Goal: Transaction & Acquisition: Purchase product/service

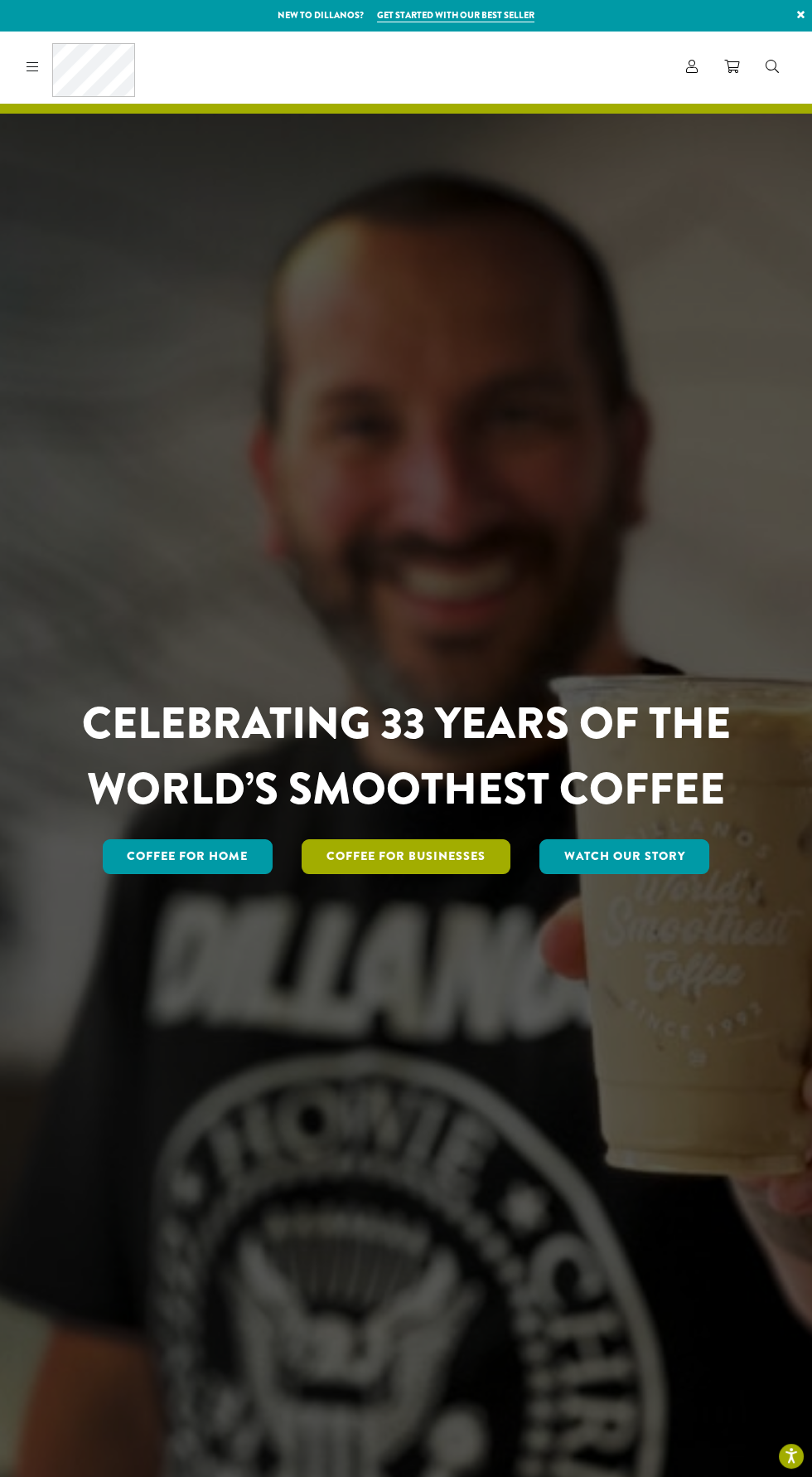
click at [420, 874] on link "Coffee For Businesses" at bounding box center [406, 856] width 209 height 35
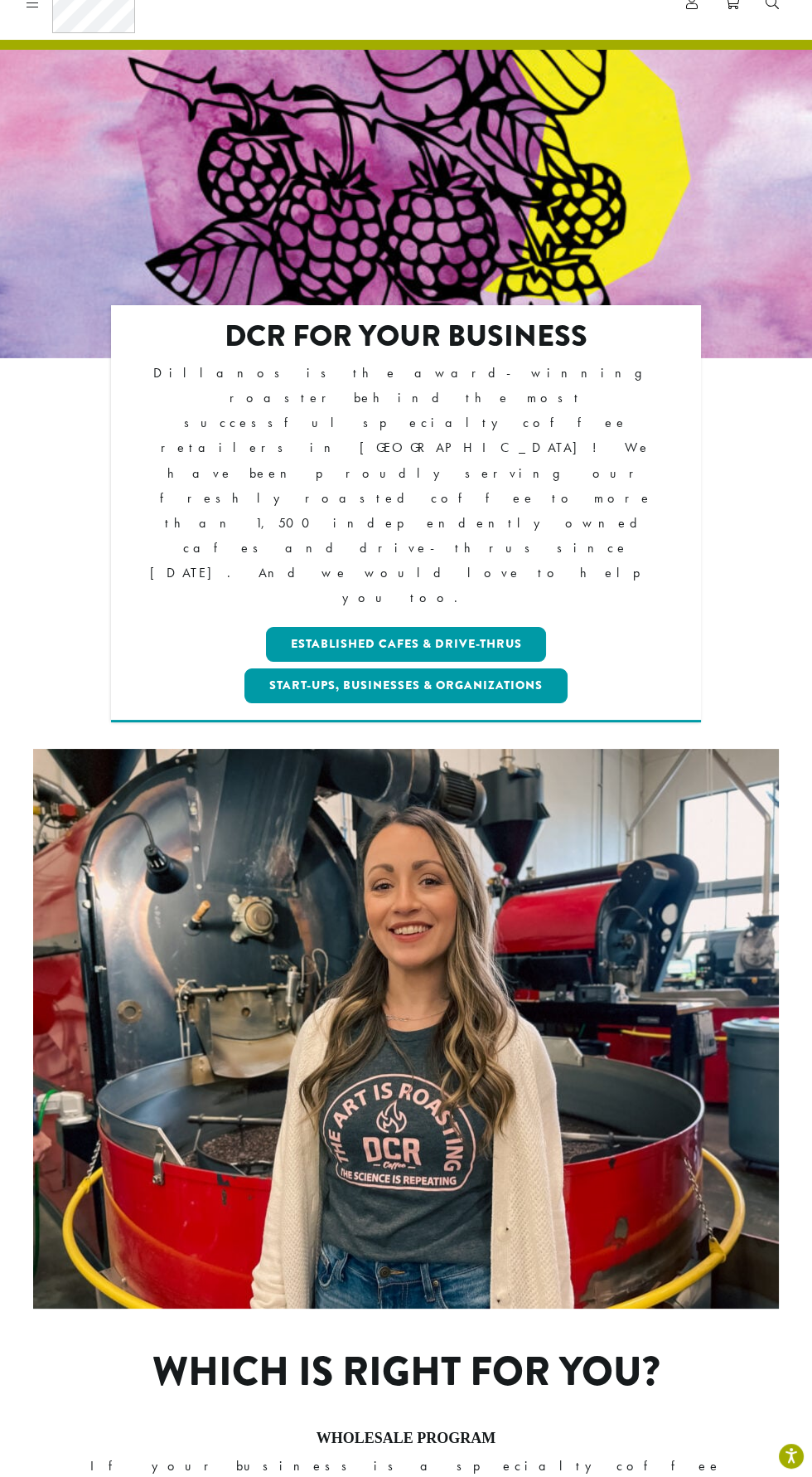
scroll to position [67, 0]
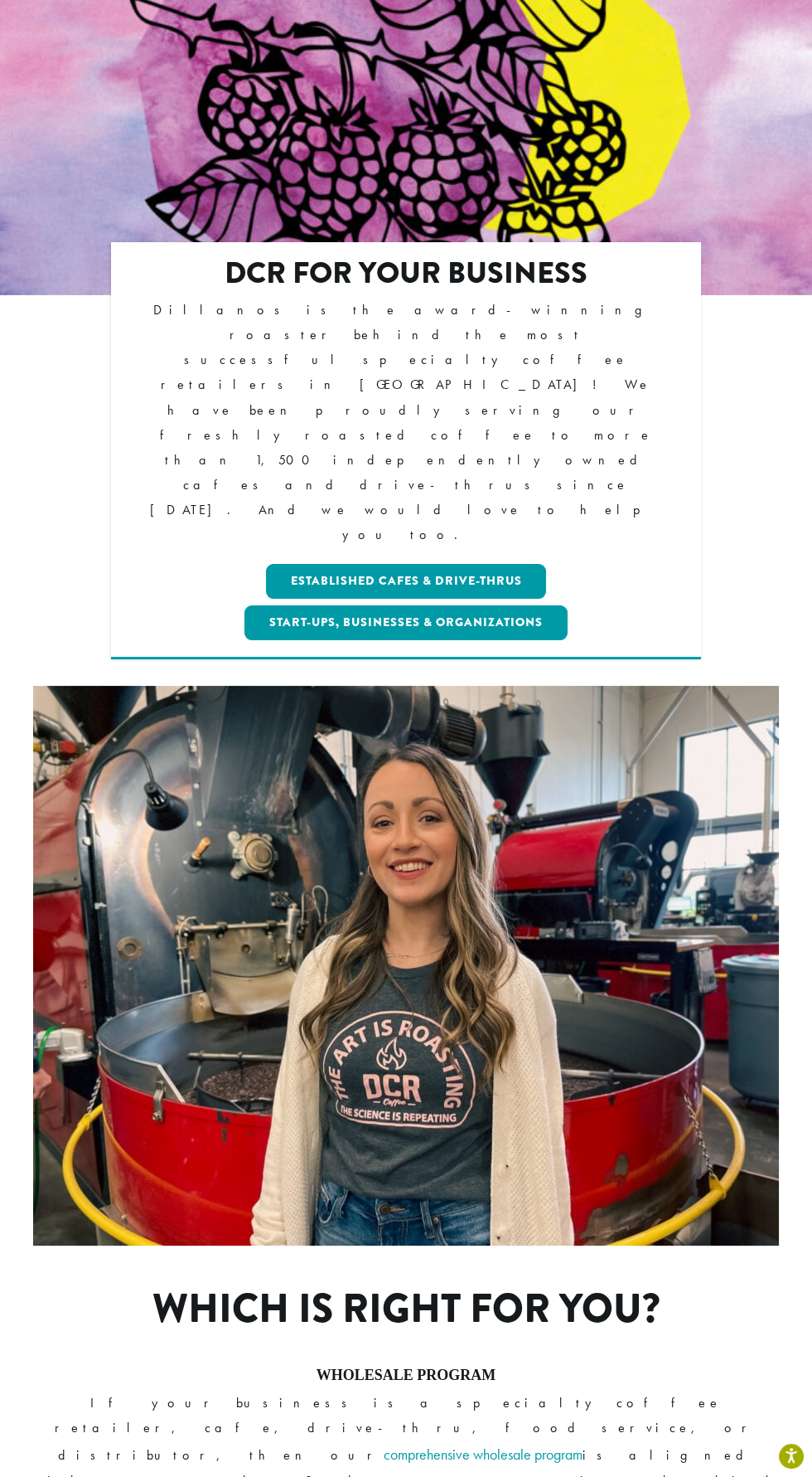
scroll to position [185, 0]
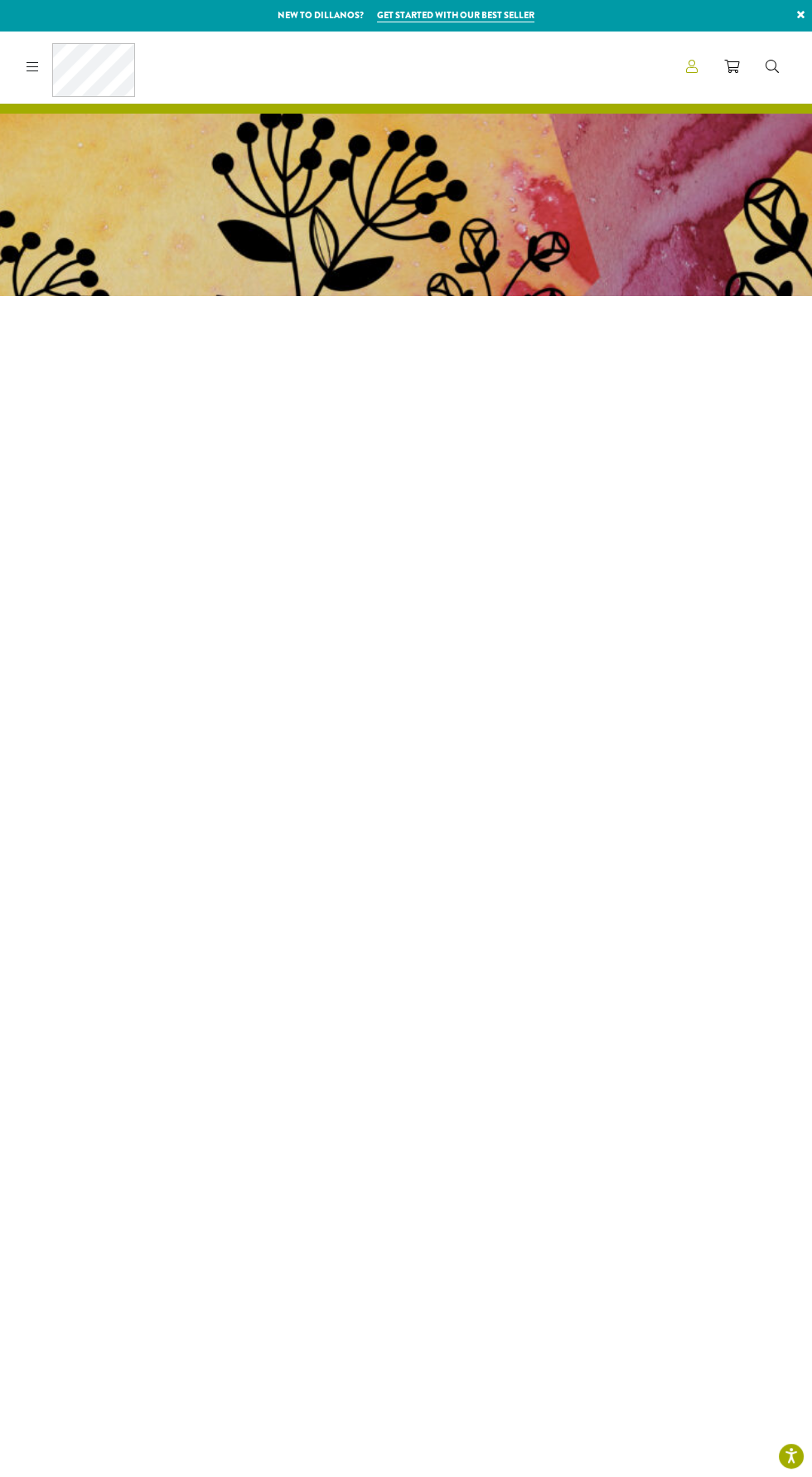
click at [685, 54] on link "Account" at bounding box center [692, 67] width 38 height 28
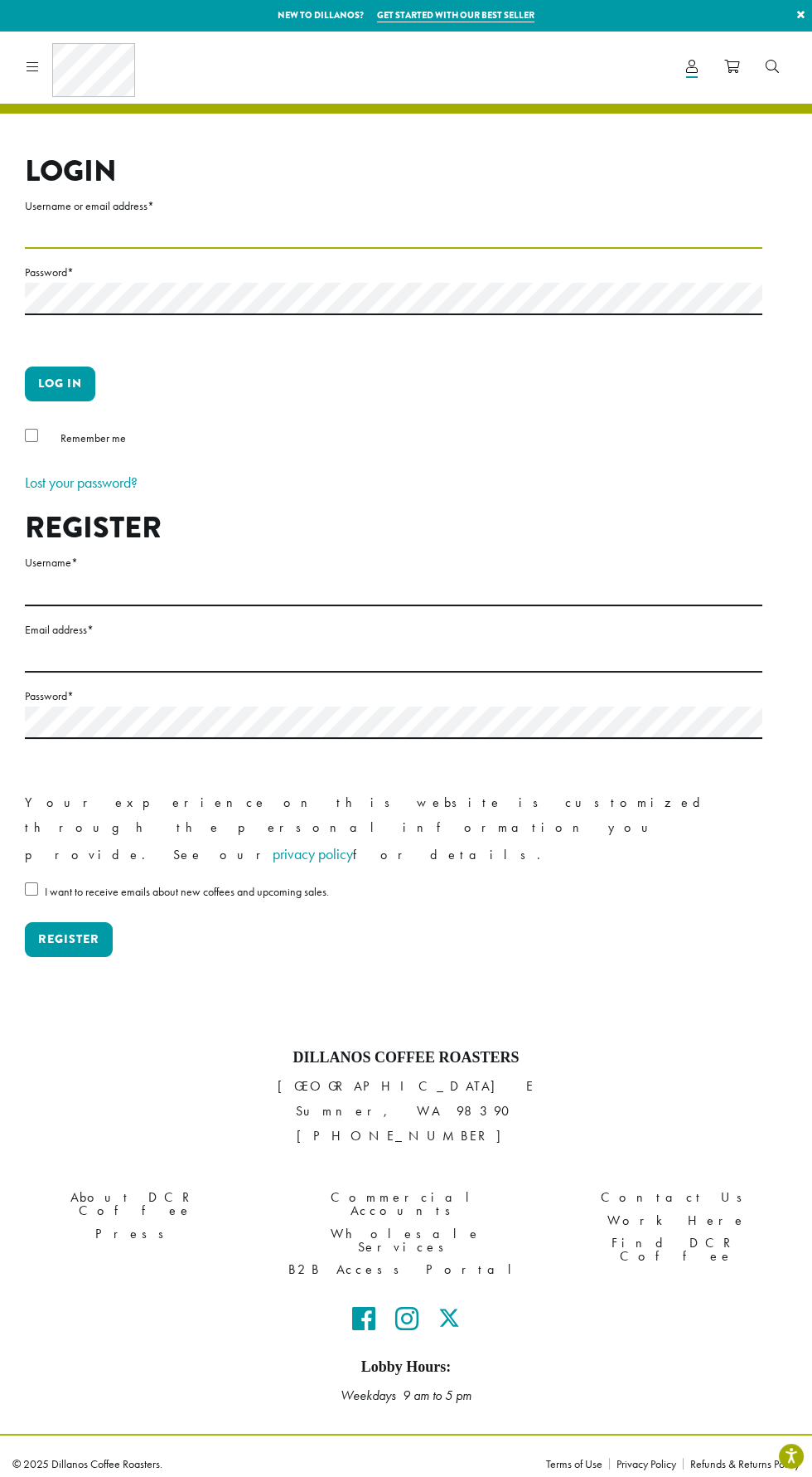
click at [83, 233] on input "Username or email address *" at bounding box center [394, 233] width 738 height 32
type input "**********"
click at [25, 366] on button "Log in" at bounding box center [60, 383] width 71 height 35
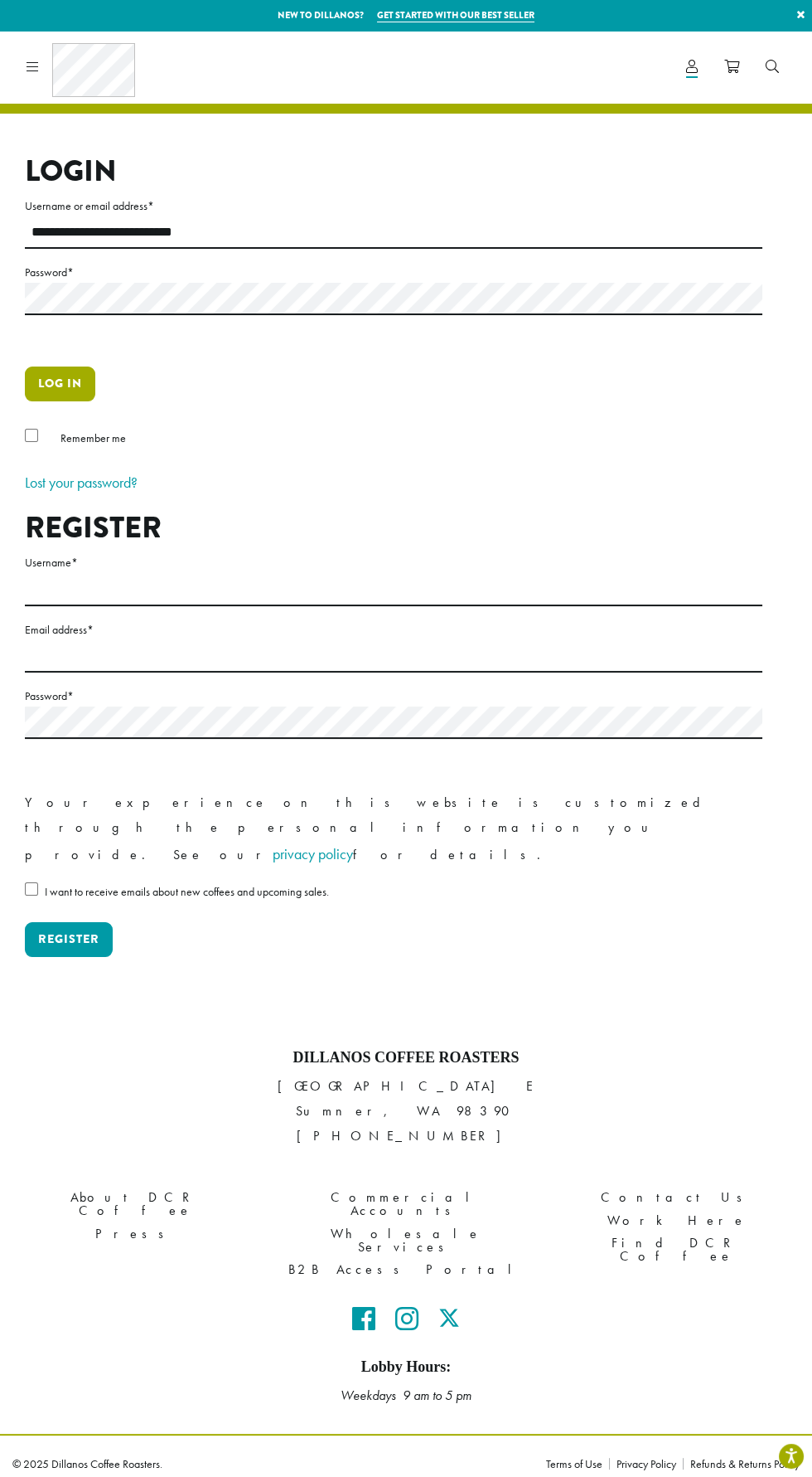
click at [48, 375] on button "Log in" at bounding box center [60, 383] width 71 height 35
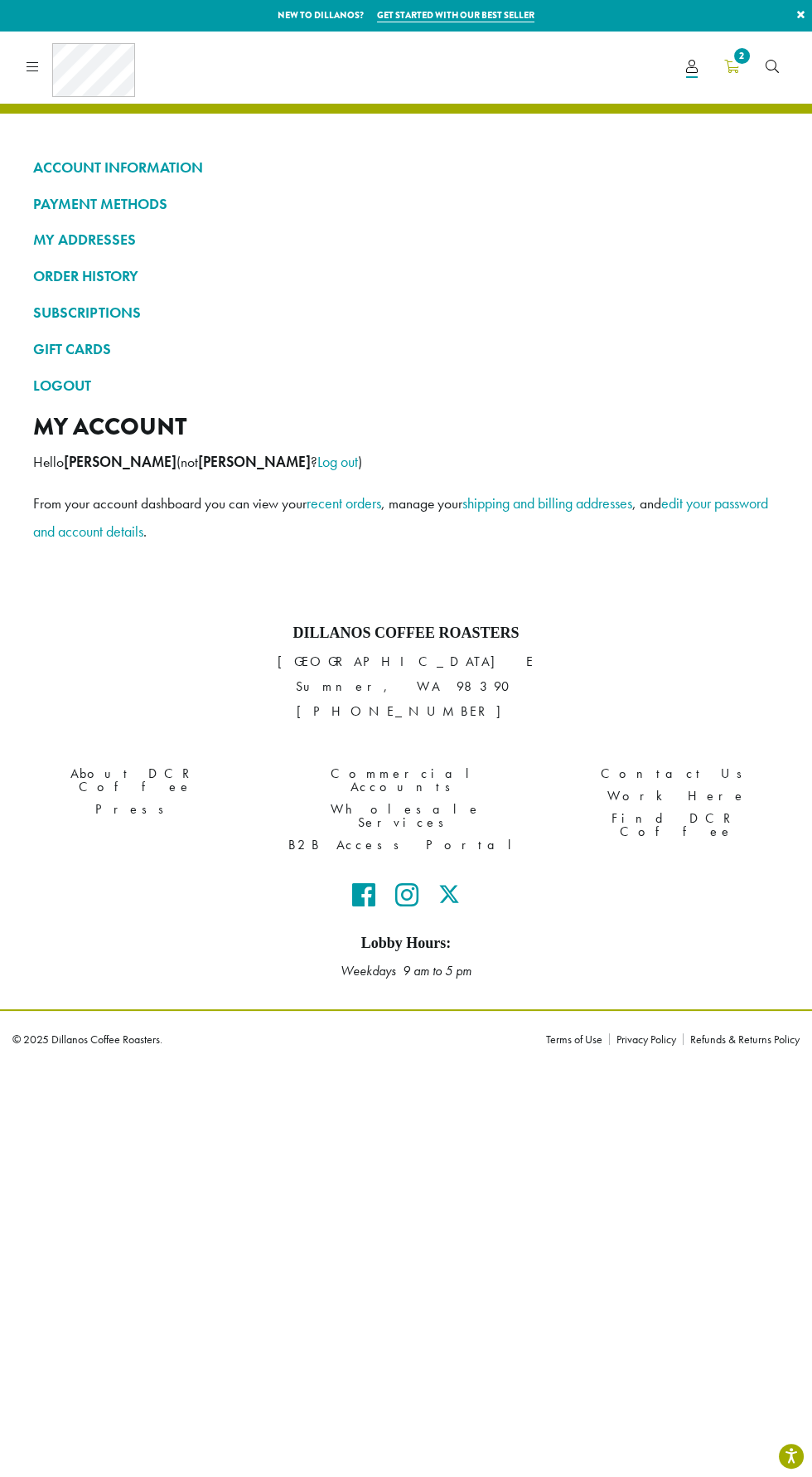
click at [730, 67] on icon "2" at bounding box center [732, 67] width 15 height 13
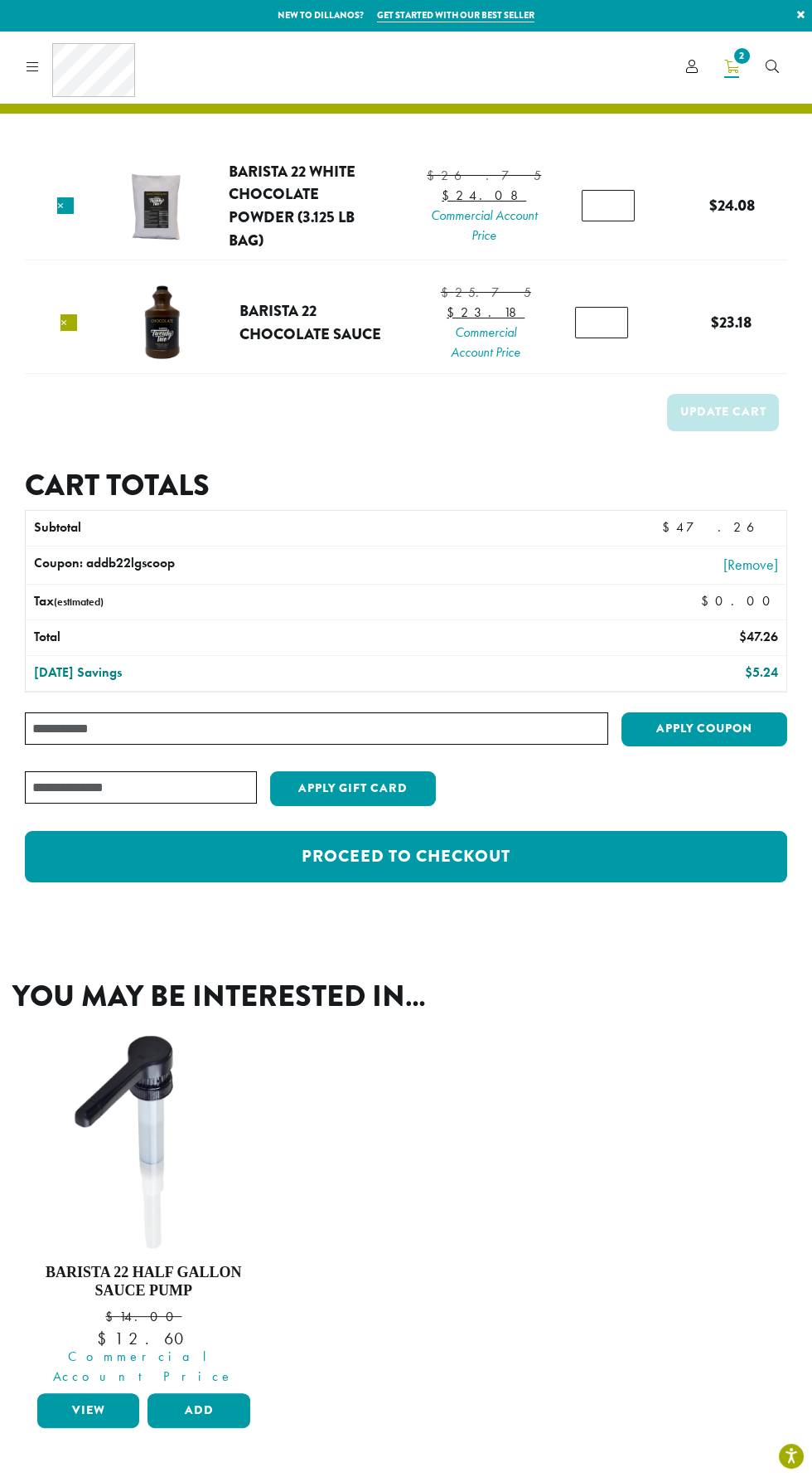
click at [67, 331] on link "×" at bounding box center [68, 322] width 16 height 16
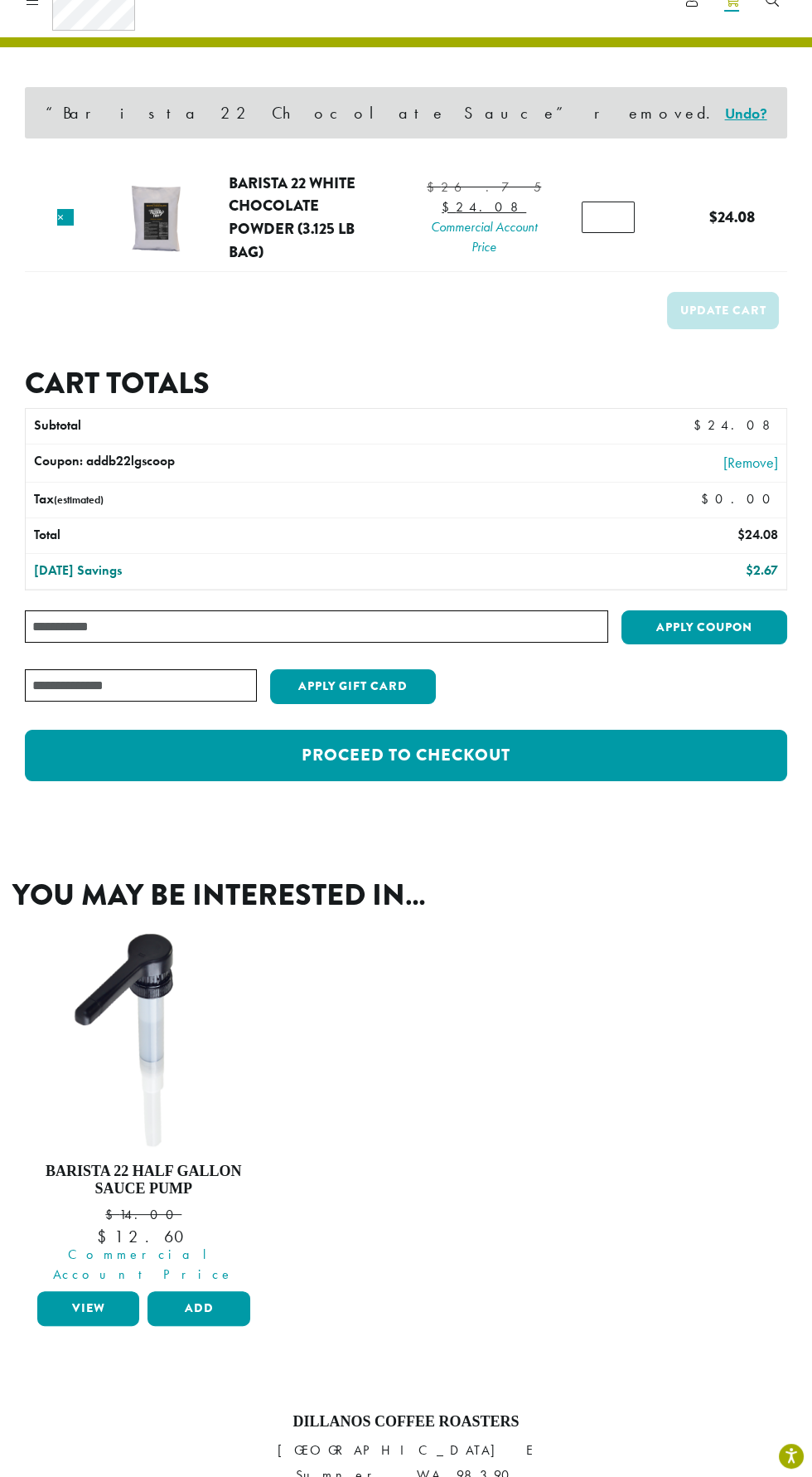
scroll to position [70, 0]
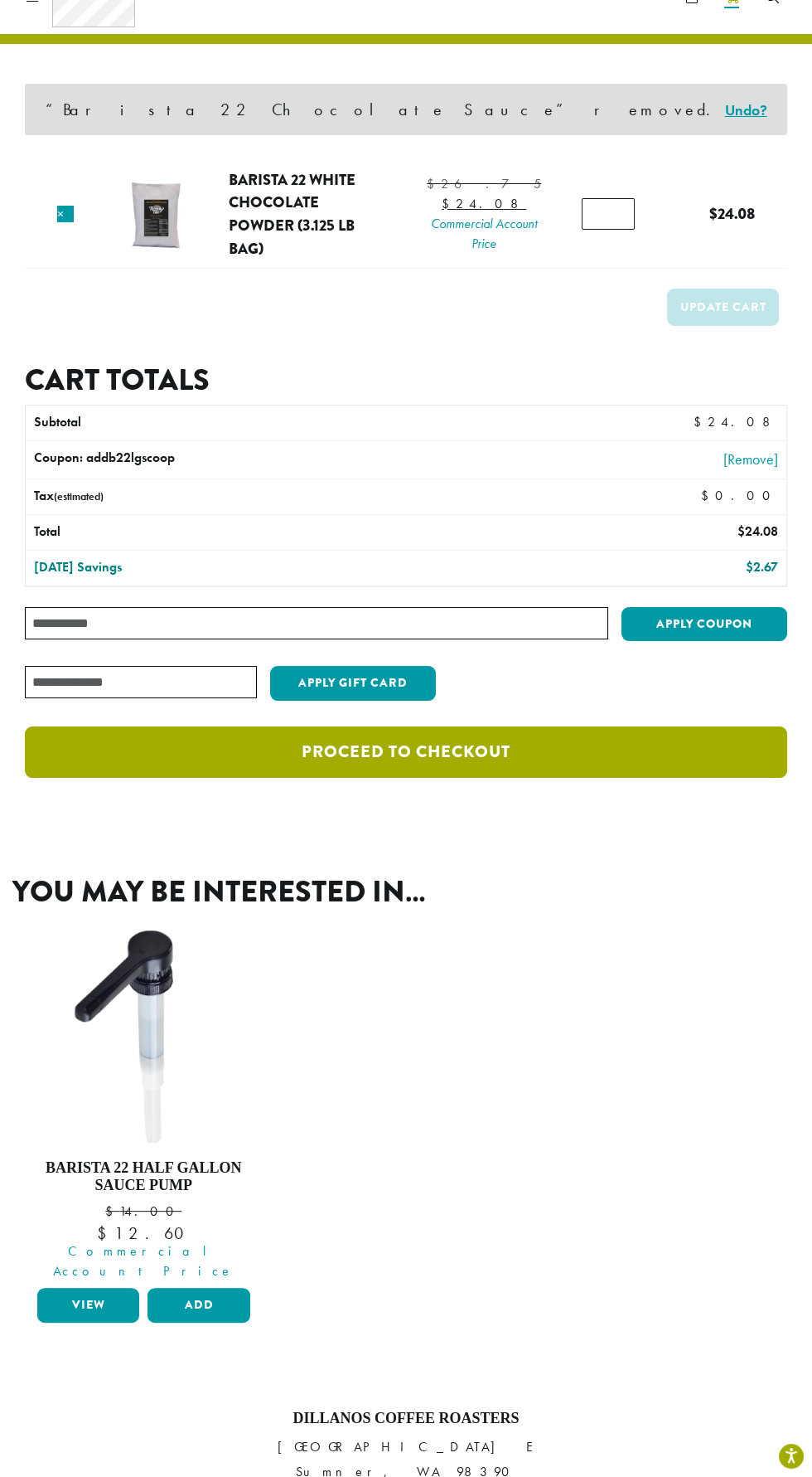
click at [678, 767] on link "Proceed to checkout" at bounding box center [406, 752] width 762 height 51
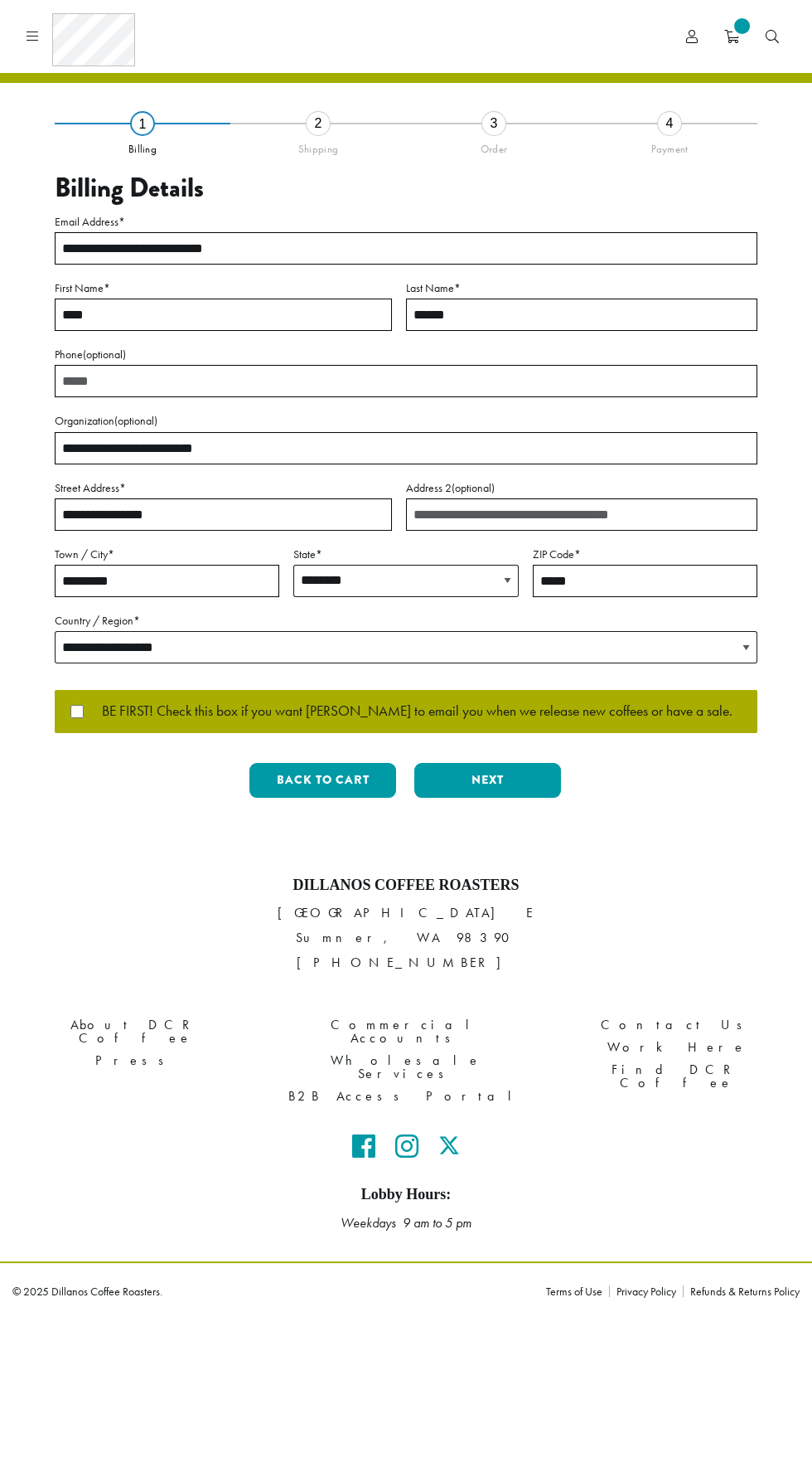
select select "**"
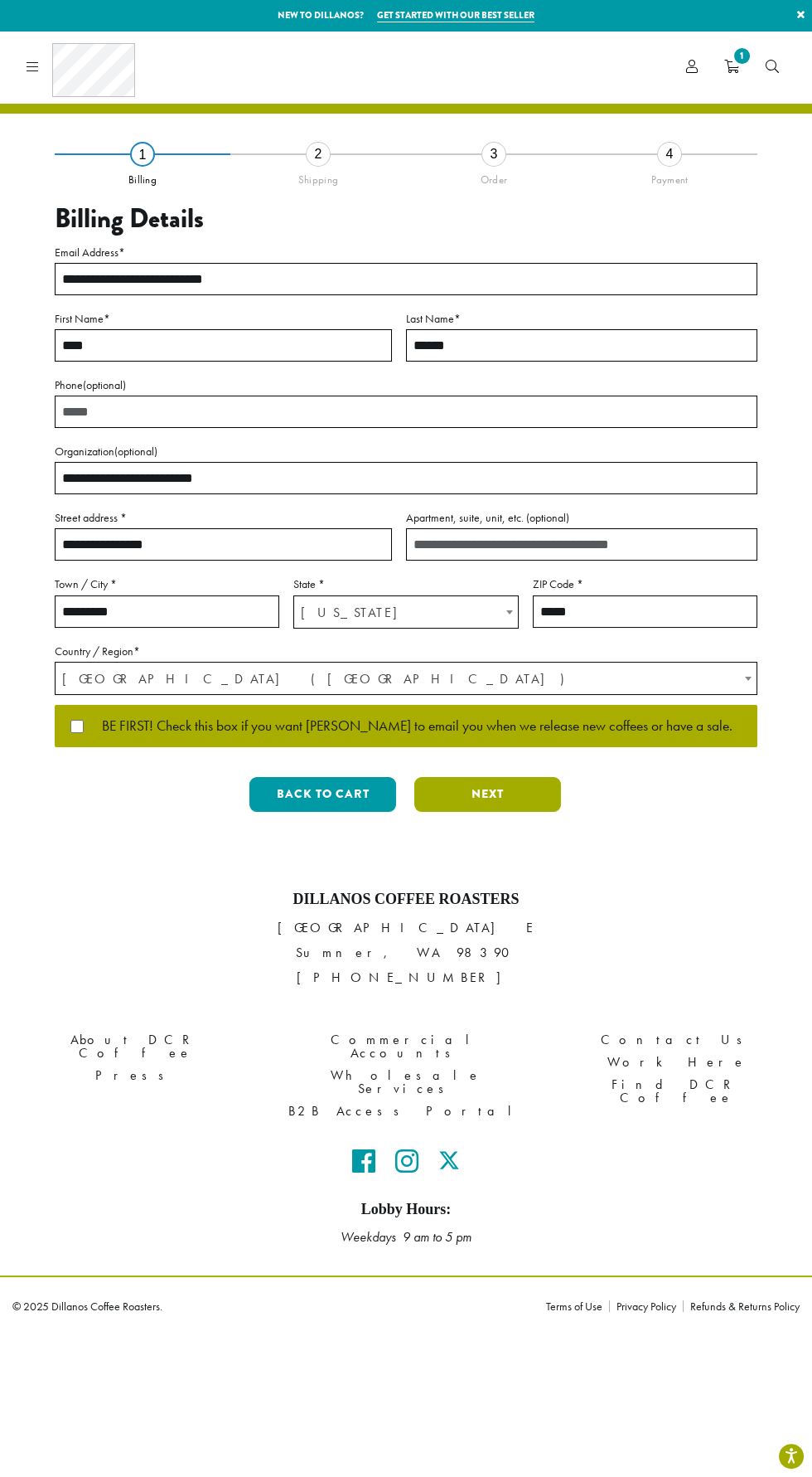
click at [514, 788] on button "Next" at bounding box center [488, 794] width 147 height 35
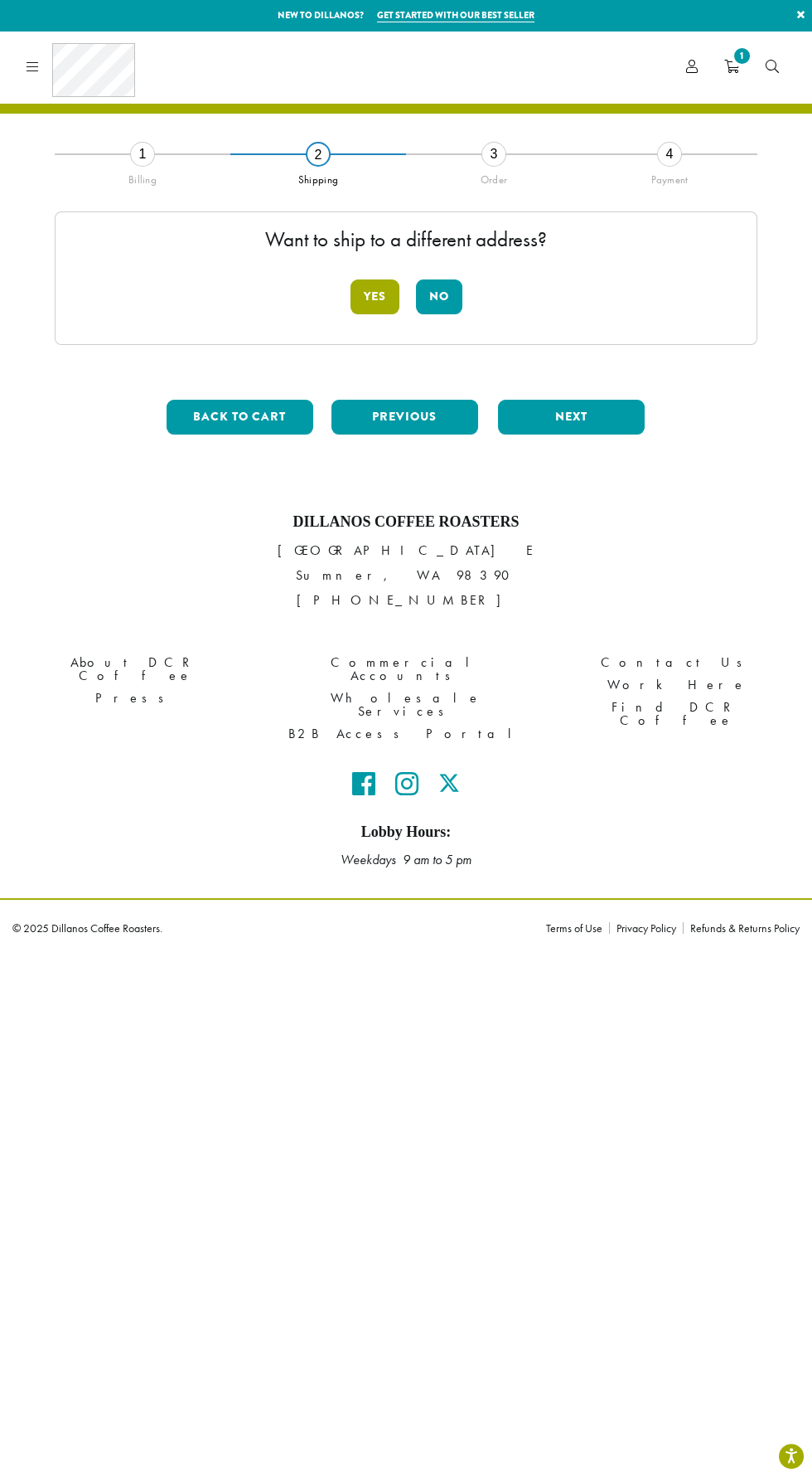
click at [367, 303] on button "Yes" at bounding box center [375, 297] width 49 height 35
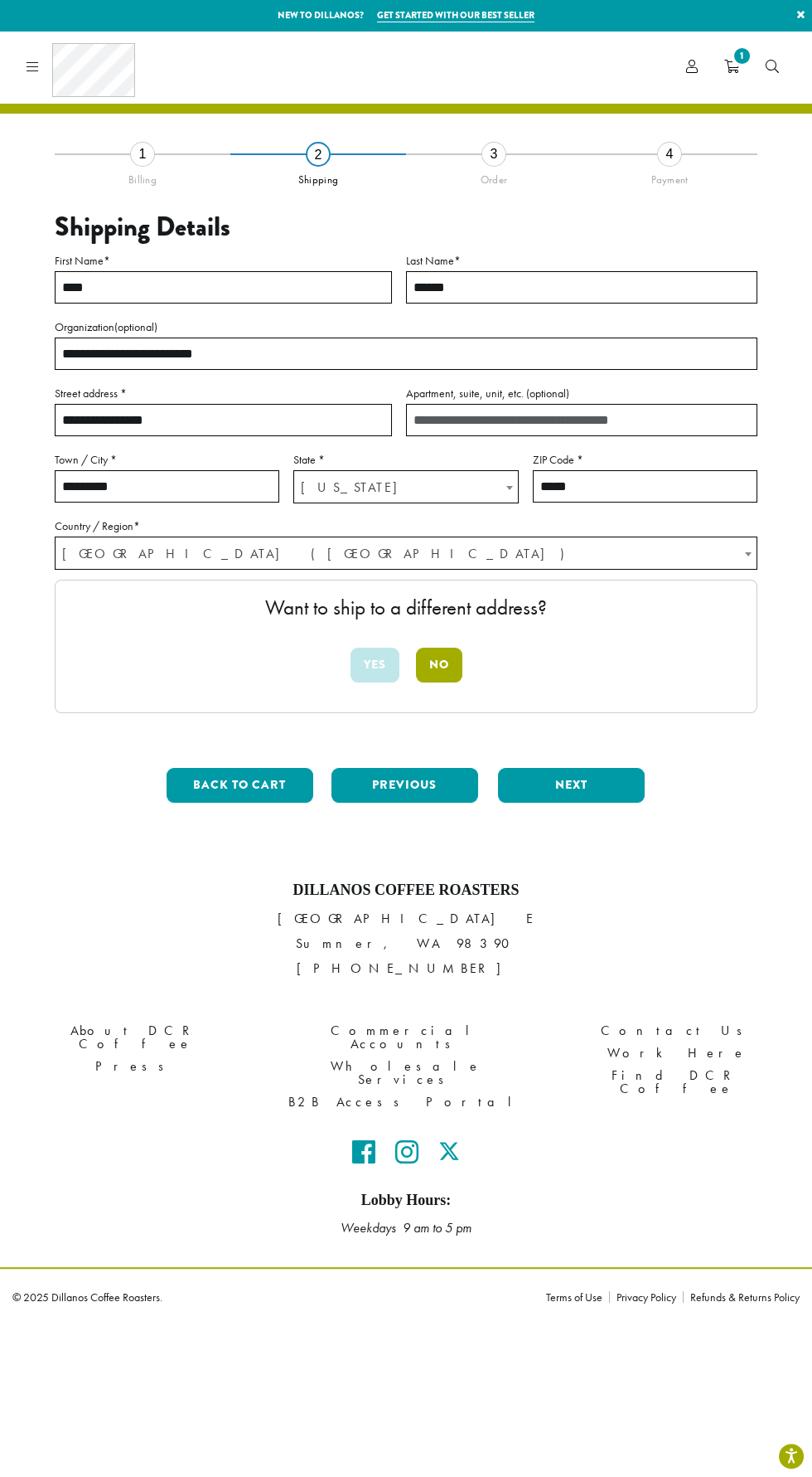
click at [450, 665] on button "No" at bounding box center [439, 665] width 47 height 35
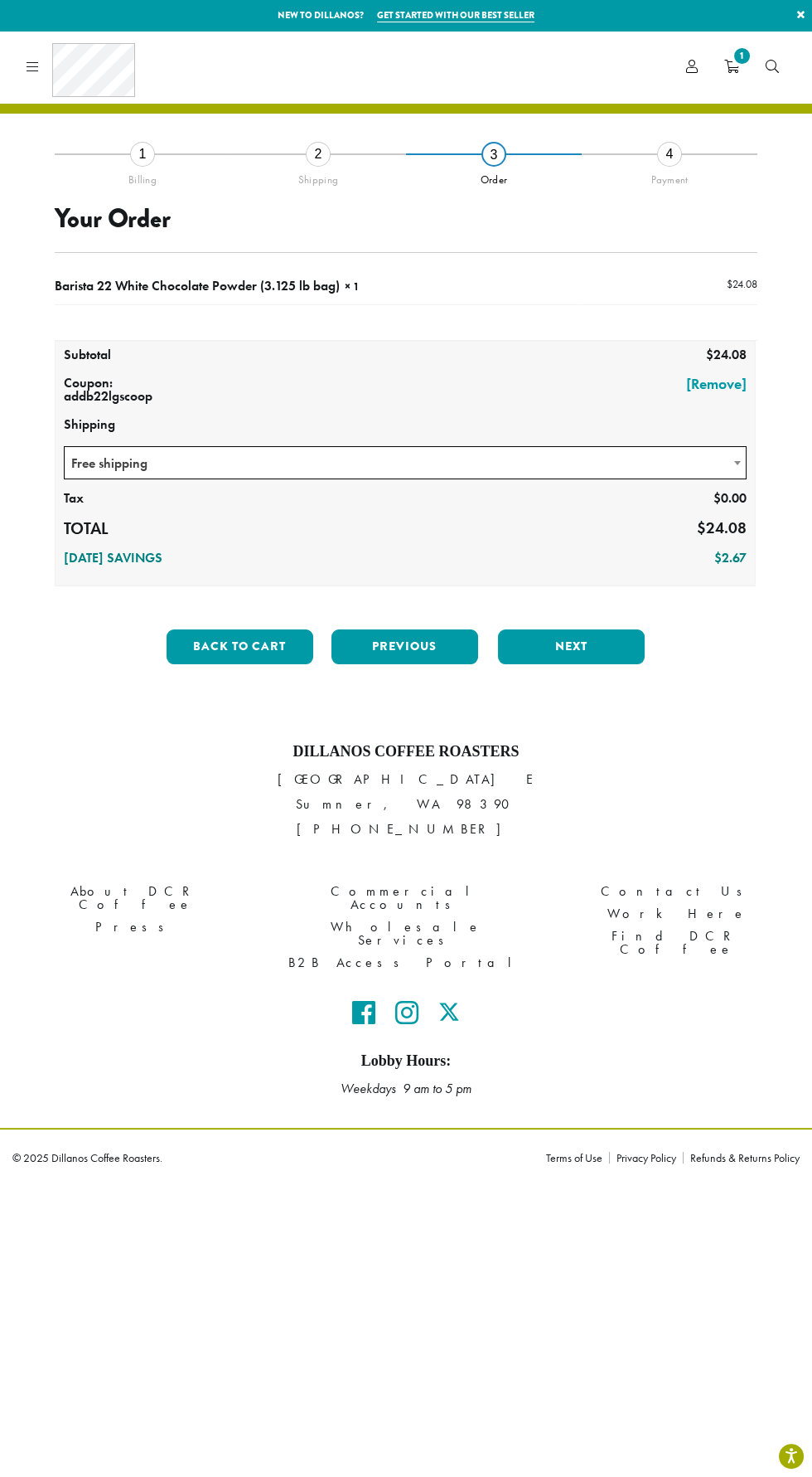
click at [696, 462] on span "Free shipping" at bounding box center [405, 463] width 681 height 32
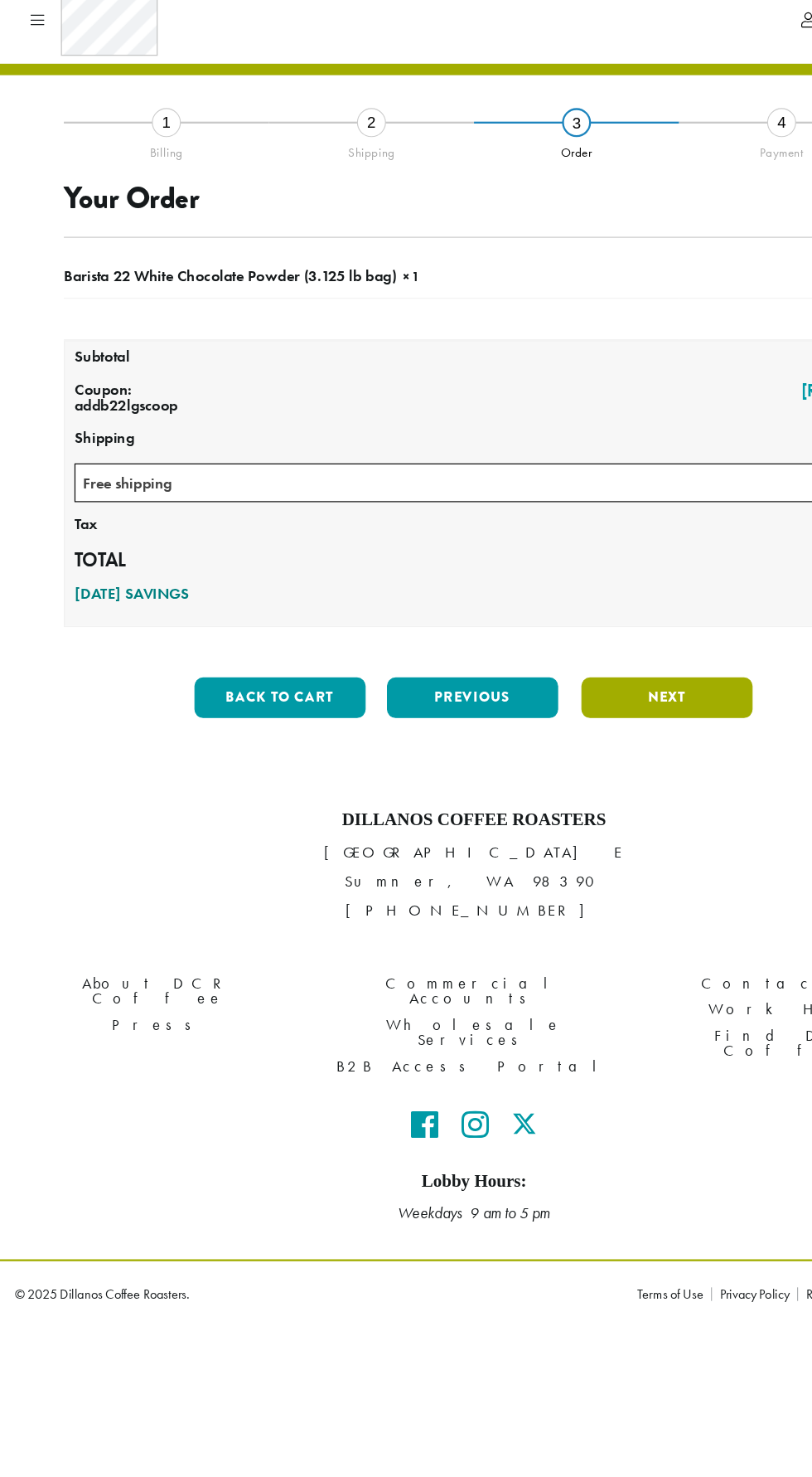
click at [614, 646] on button "Next" at bounding box center [572, 646] width 147 height 35
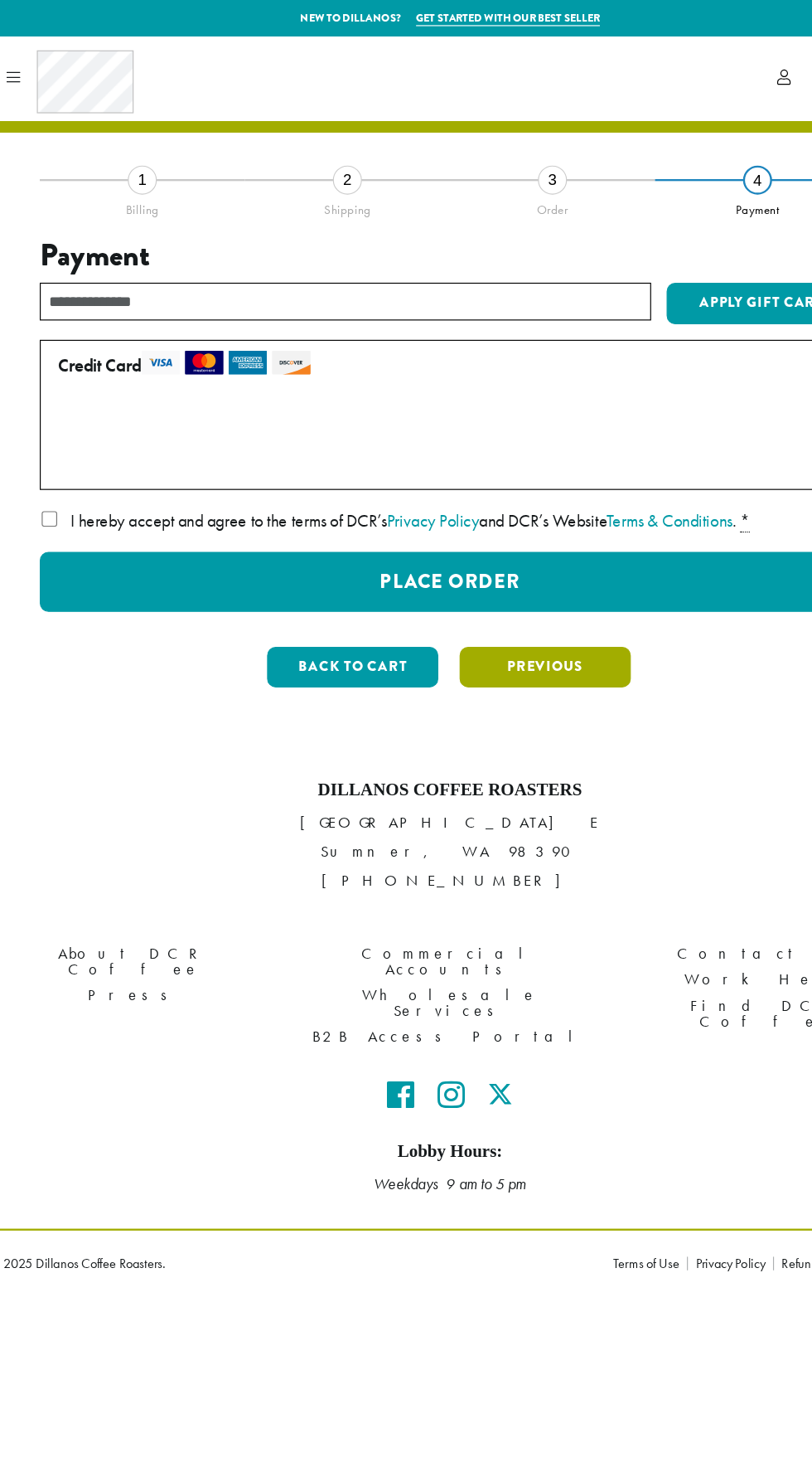
click at [523, 581] on button "Previous" at bounding box center [488, 571] width 147 height 35
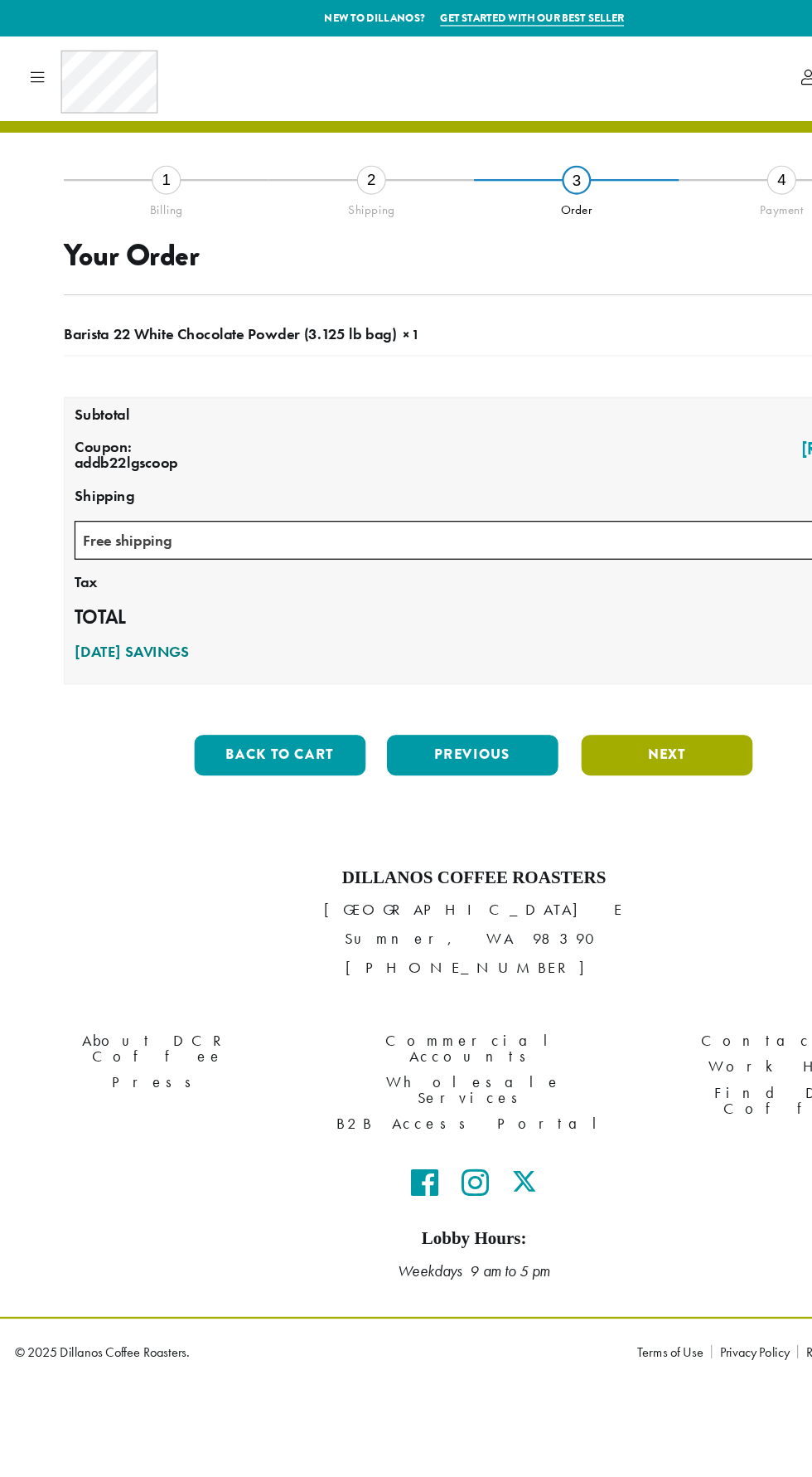
click at [591, 634] on button "Next" at bounding box center [572, 646] width 147 height 35
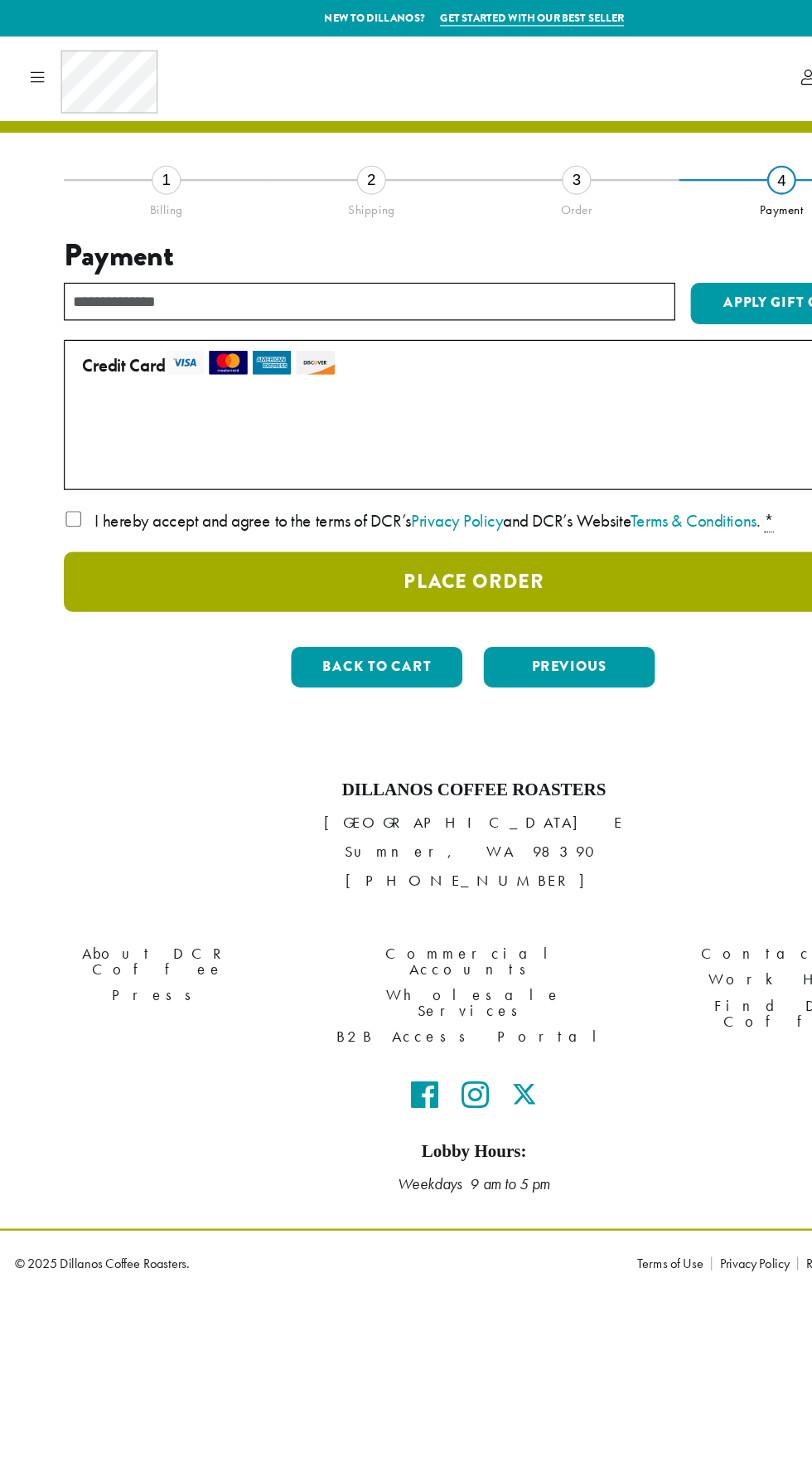
click at [54, 478] on button "Place Order" at bounding box center [406, 499] width 703 height 51
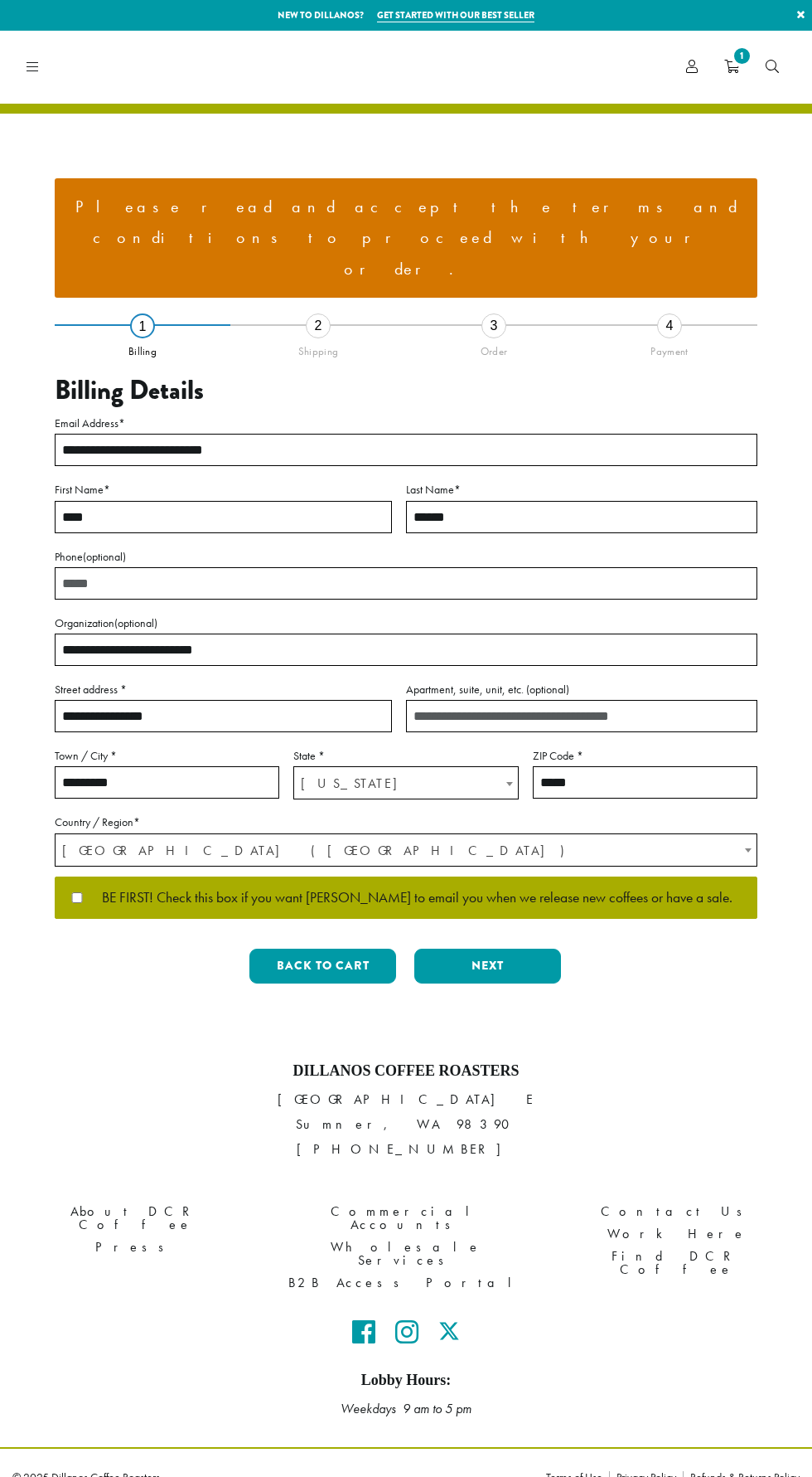
select select "**"
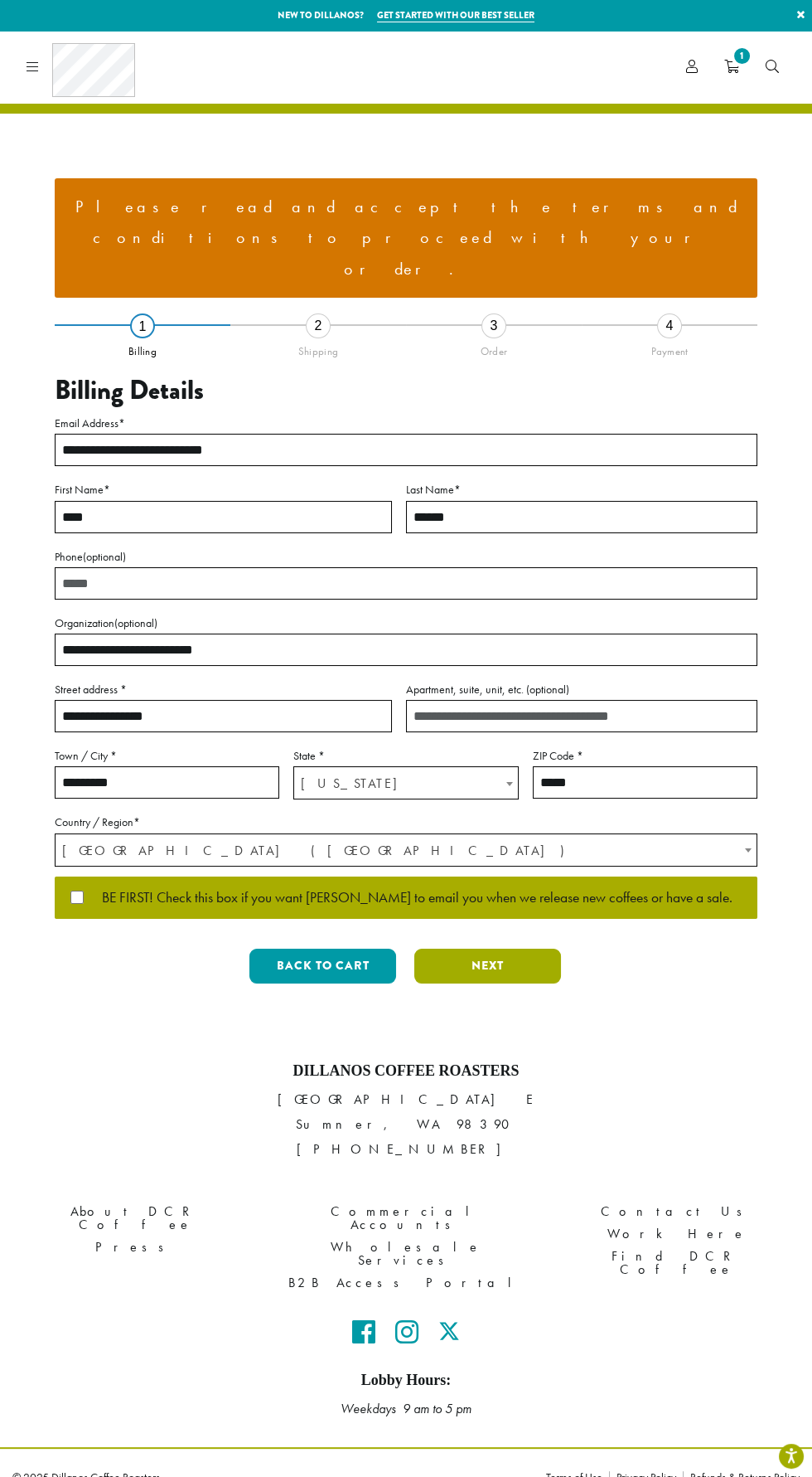
click at [523, 949] on button "Next" at bounding box center [488, 966] width 147 height 35
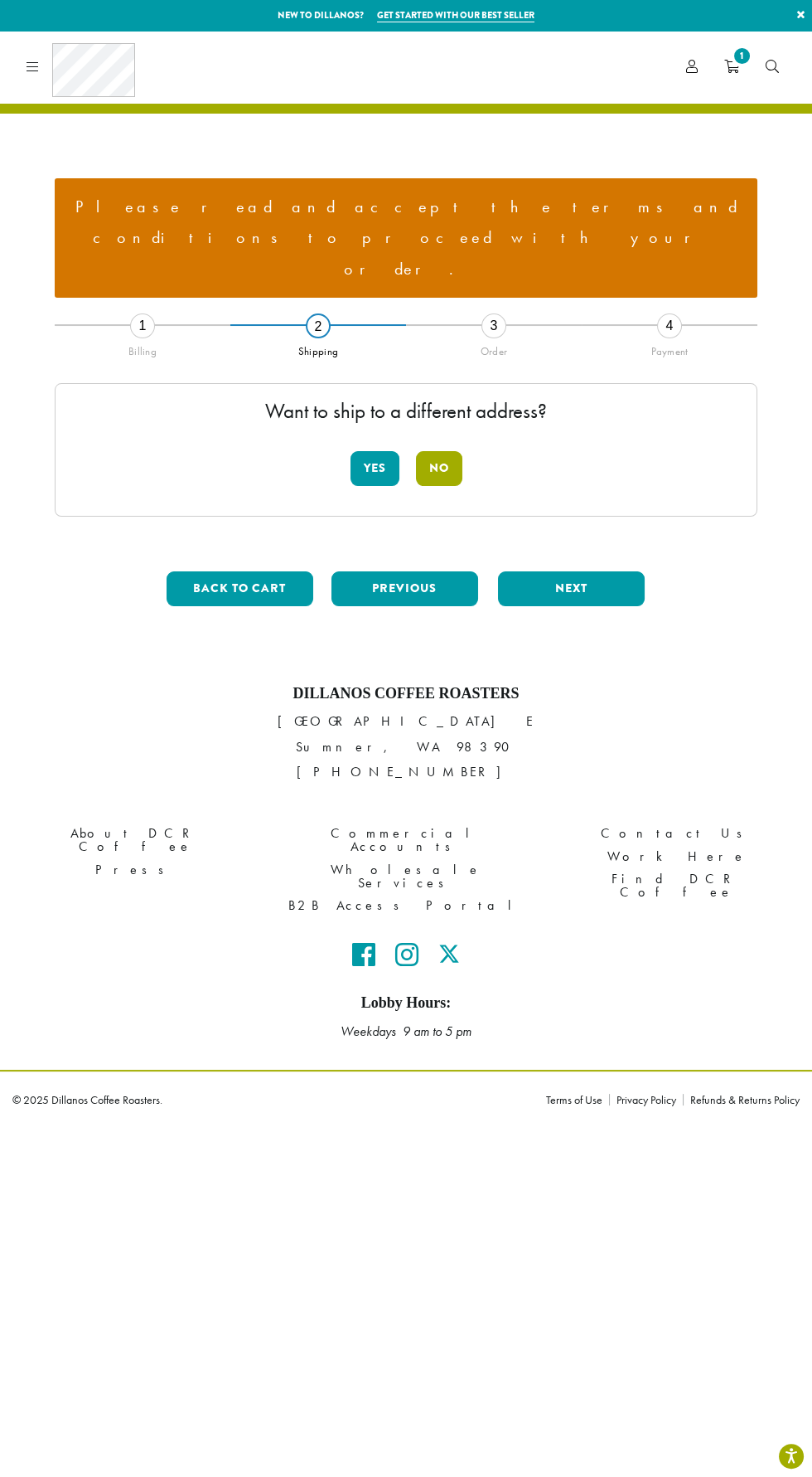
click at [449, 451] on button "No" at bounding box center [439, 468] width 47 height 35
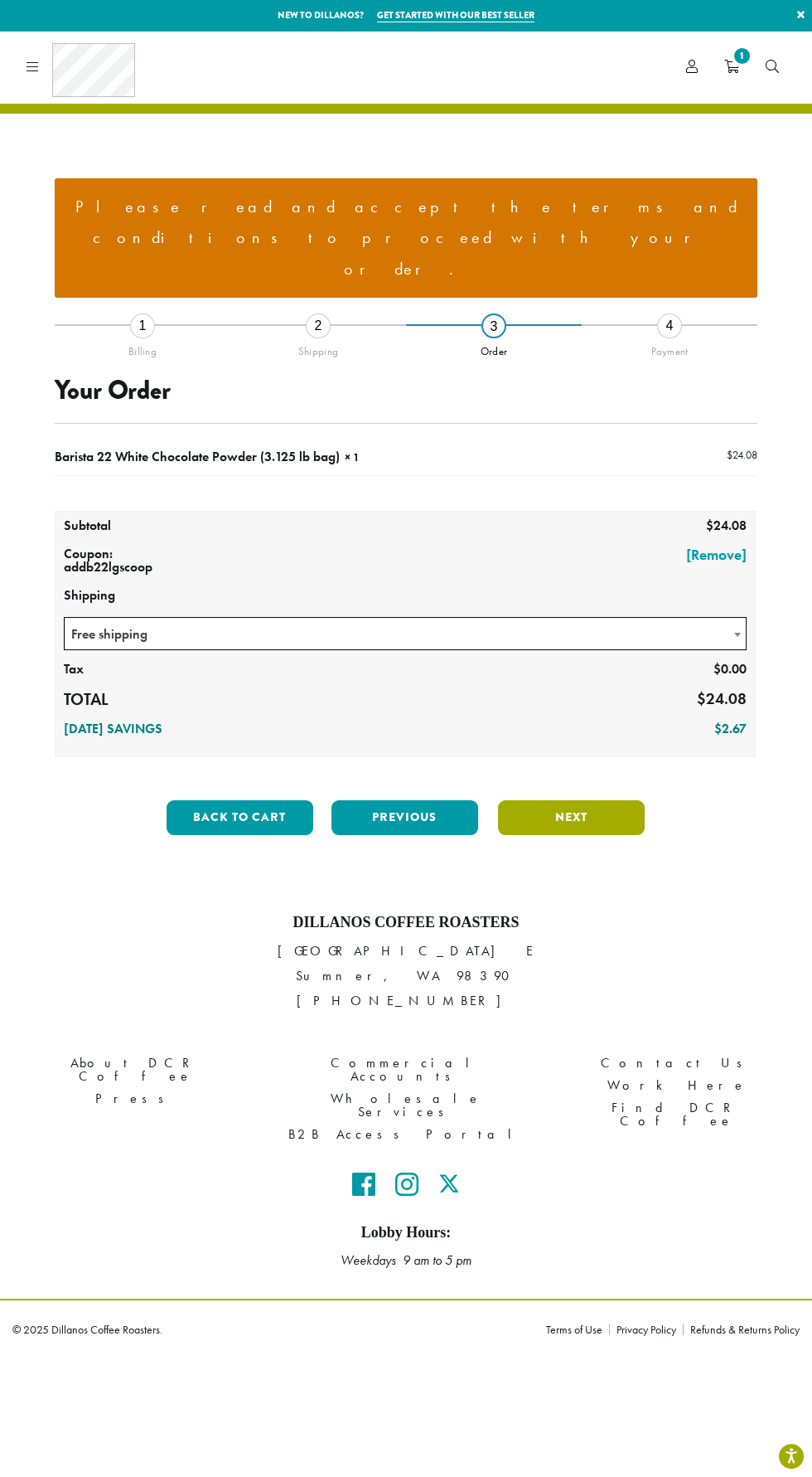
click at [600, 800] on button "Next" at bounding box center [572, 817] width 147 height 35
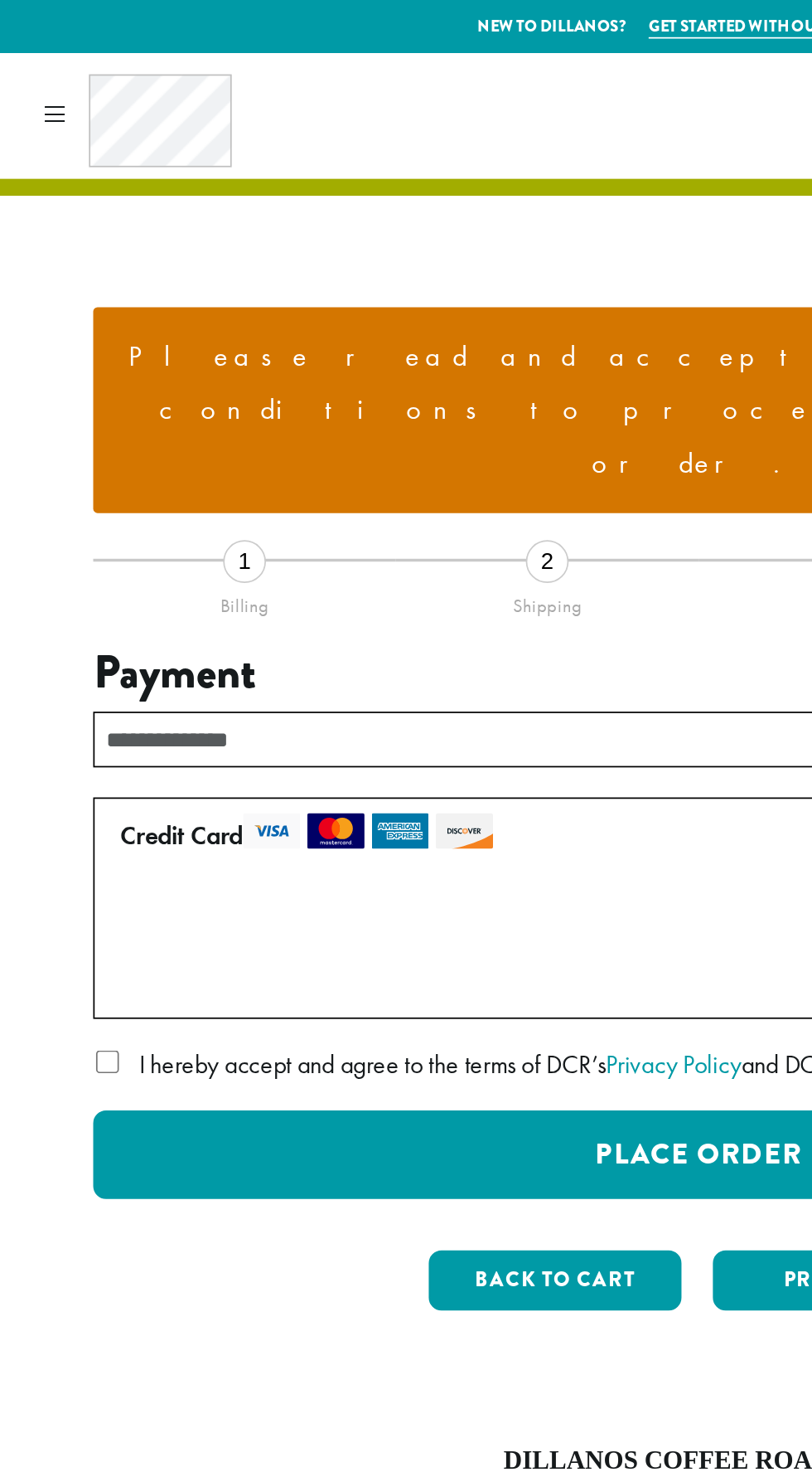
click at [262, 413] on input "text" at bounding box center [316, 429] width 524 height 32
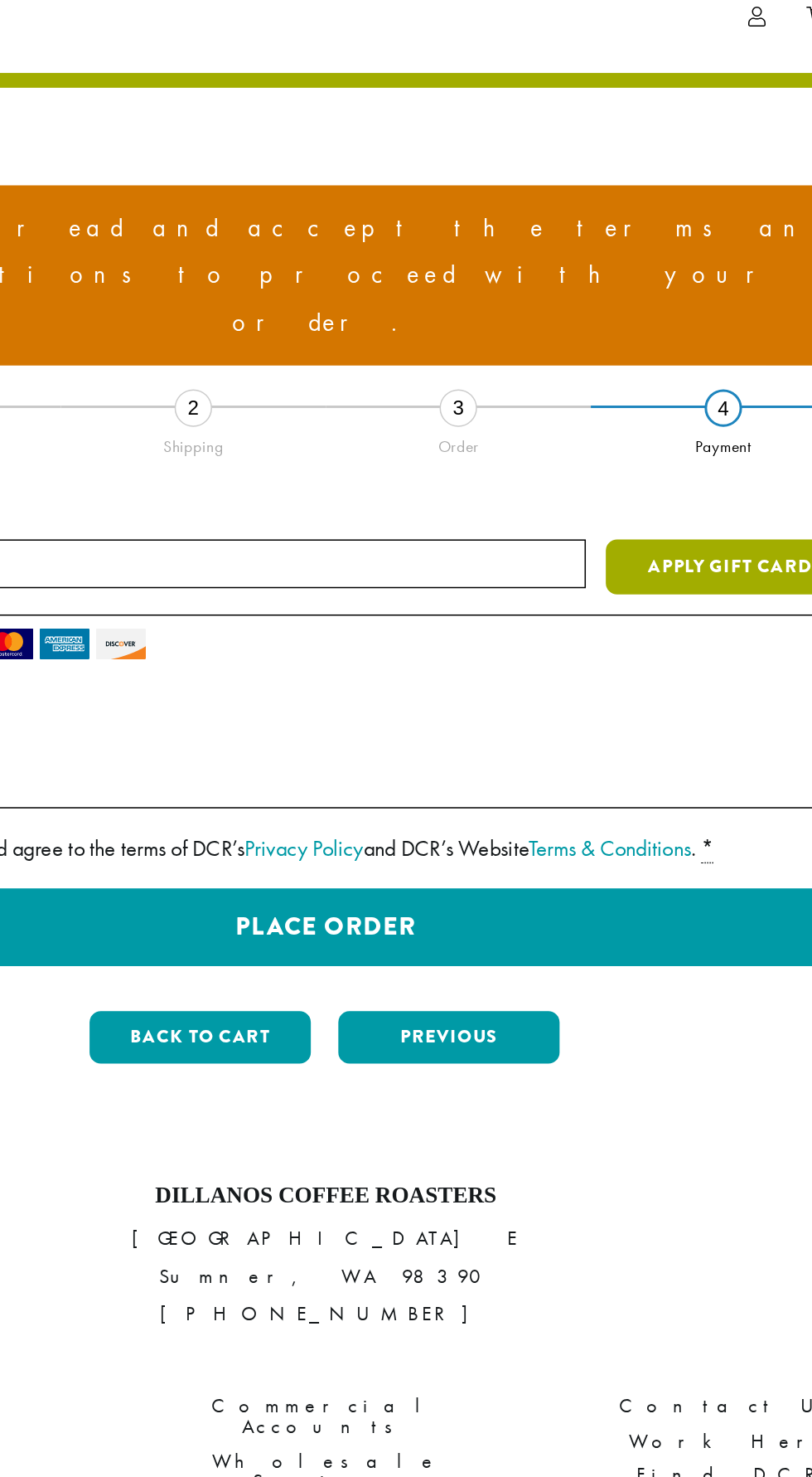
type input "*********"
click at [665, 413] on button "Apply Gift Card" at bounding box center [675, 431] width 166 height 36
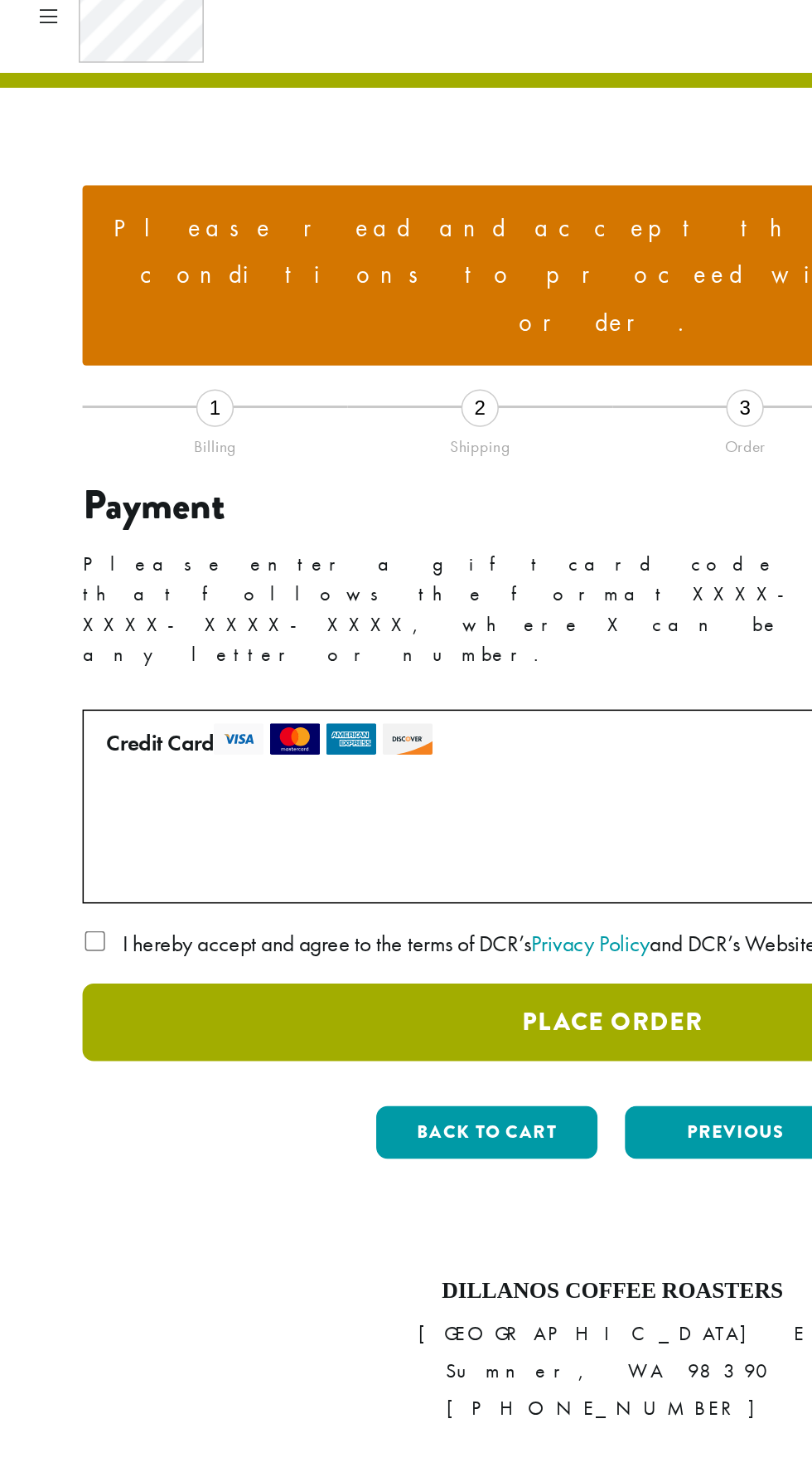
click at [482, 708] on button "Place Order" at bounding box center [406, 733] width 703 height 51
